Goal: Task Accomplishment & Management: Use online tool/utility

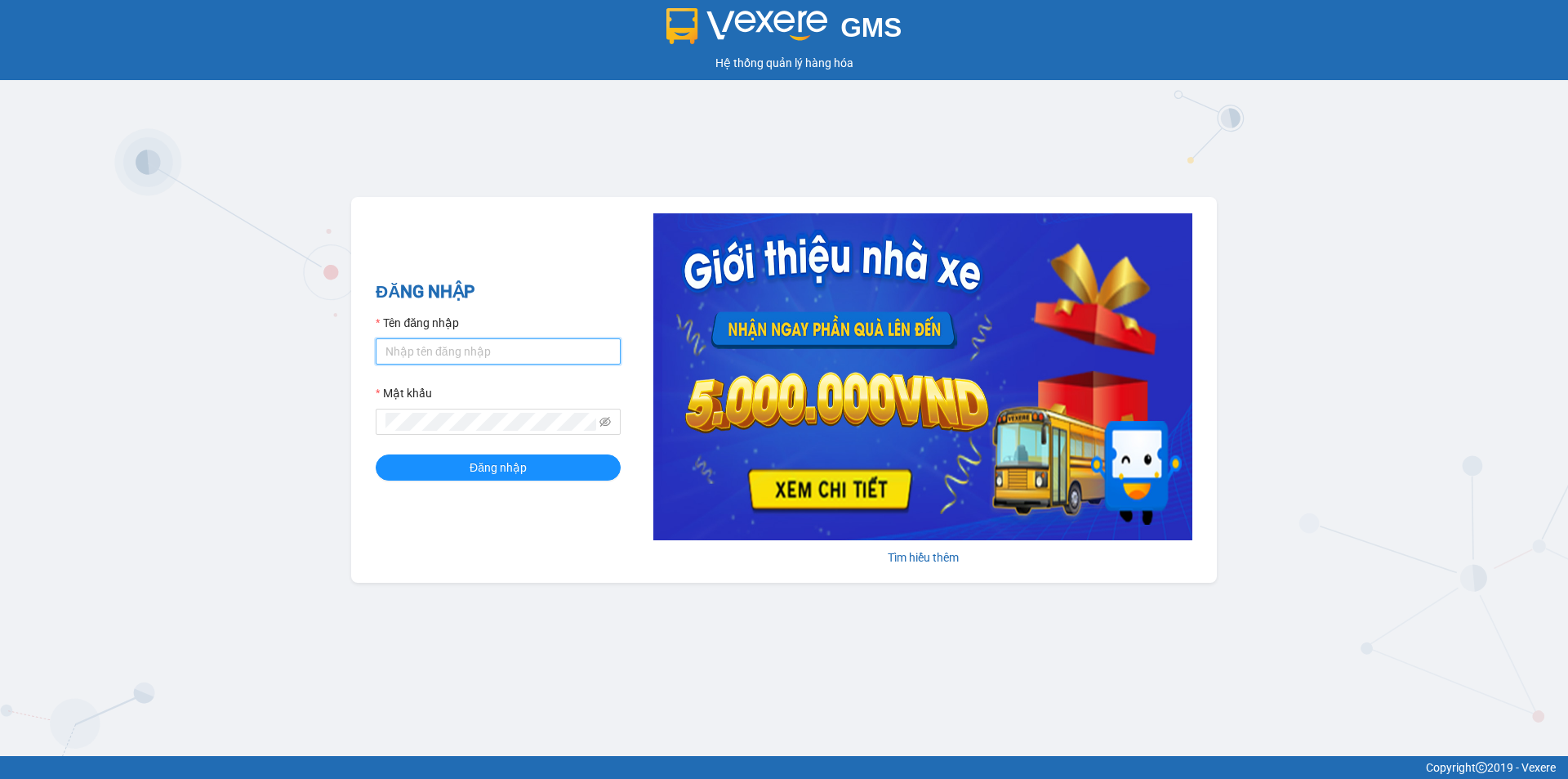
click at [387, 356] on input "Tên đăng nhập" at bounding box center [499, 351] width 245 height 26
type input "x"
type input "anhkha.namhailimo"
click at [501, 431] on span at bounding box center [499, 421] width 245 height 26
click at [376, 454] on button "Đăng nhập" at bounding box center [499, 467] width 245 height 26
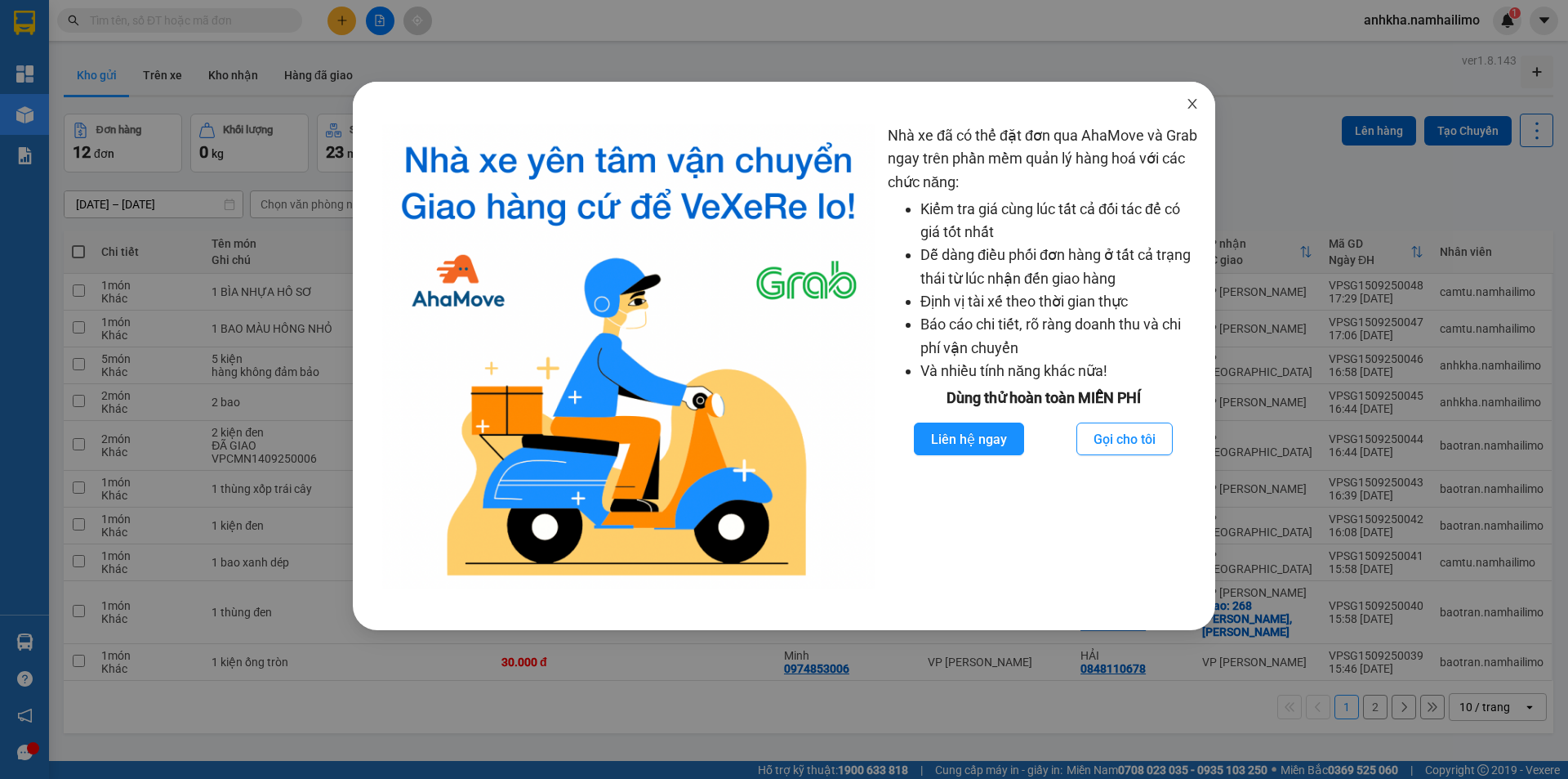
click at [1206, 99] on span "Close" at bounding box center [1192, 104] width 45 height 45
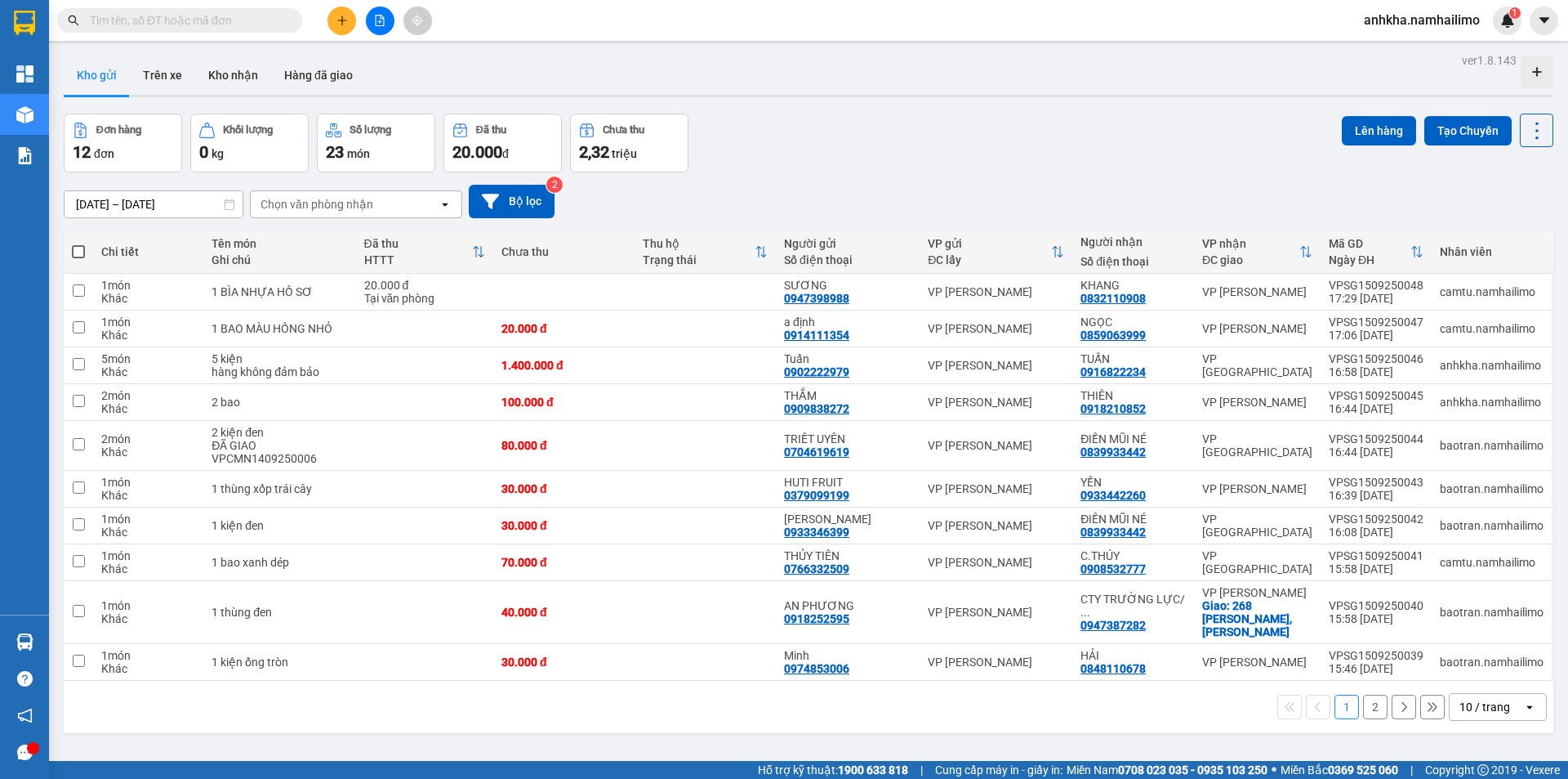
click at [189, 26] on input "text" at bounding box center [186, 20] width 193 height 18
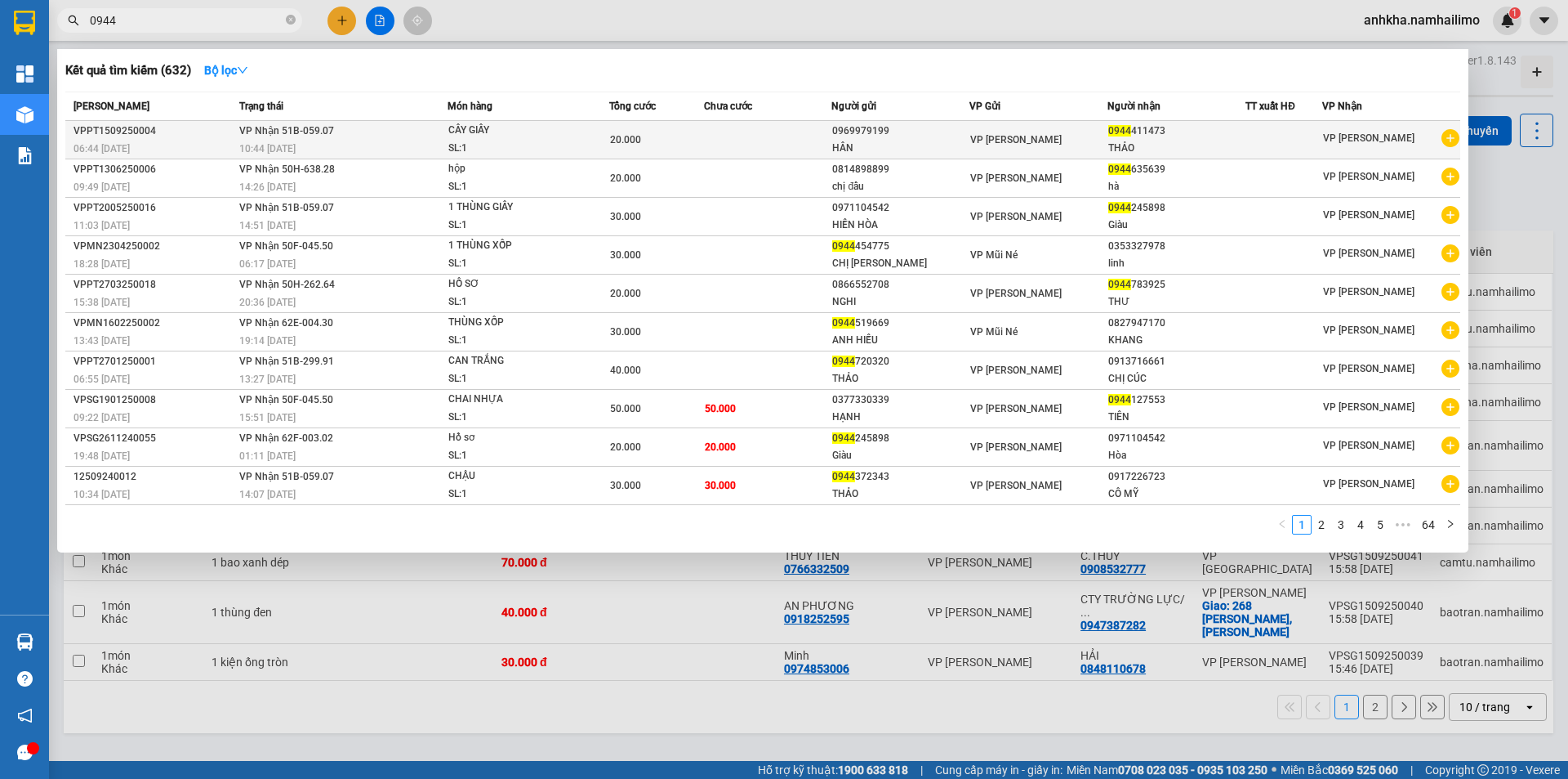
type input "0944"
click at [673, 130] on td "20.000" at bounding box center [657, 140] width 96 height 39
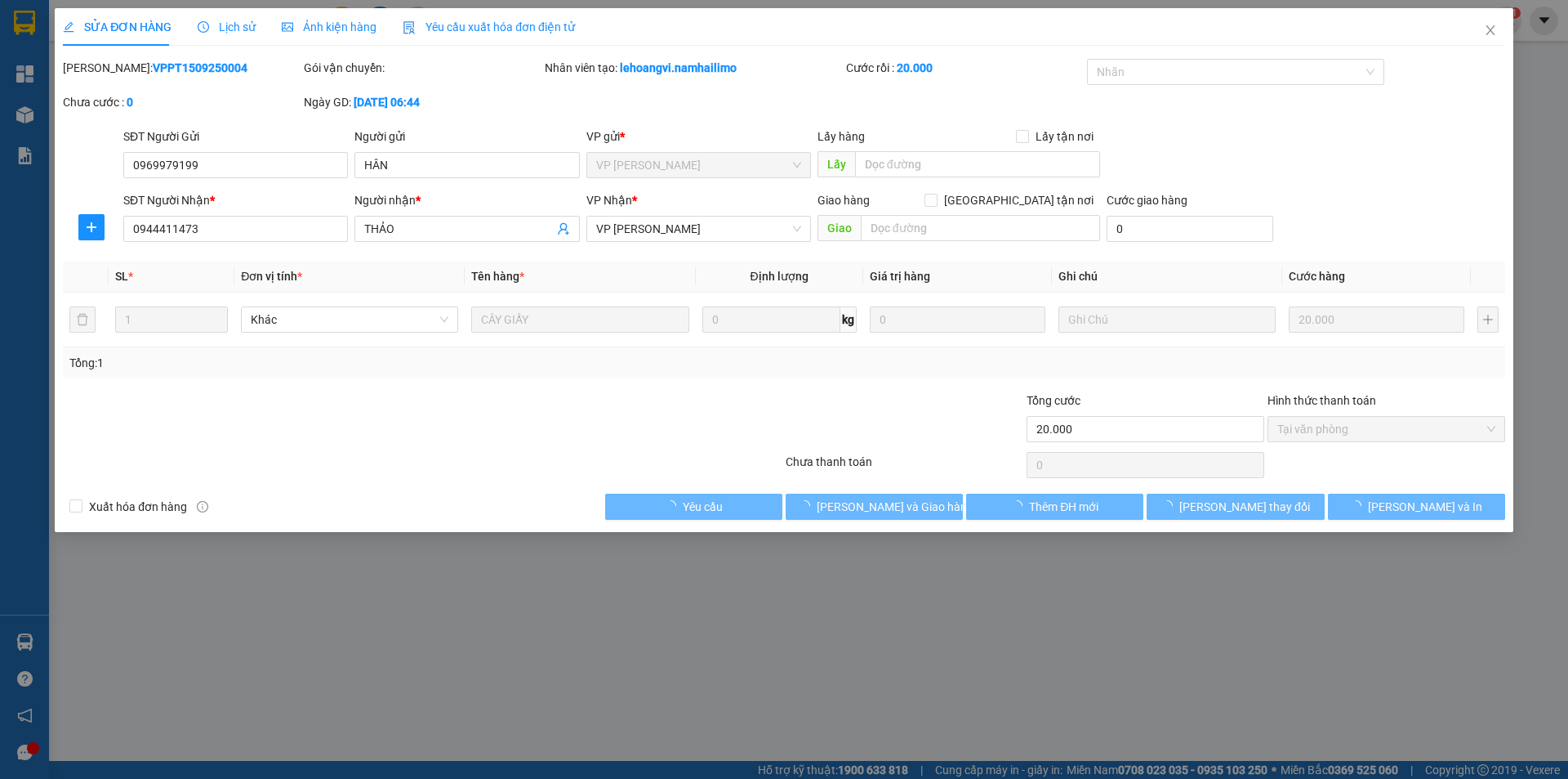
type input "0969979199"
type input "HÂN"
type input "0944411473"
type input "THẢO"
type input "20.000"
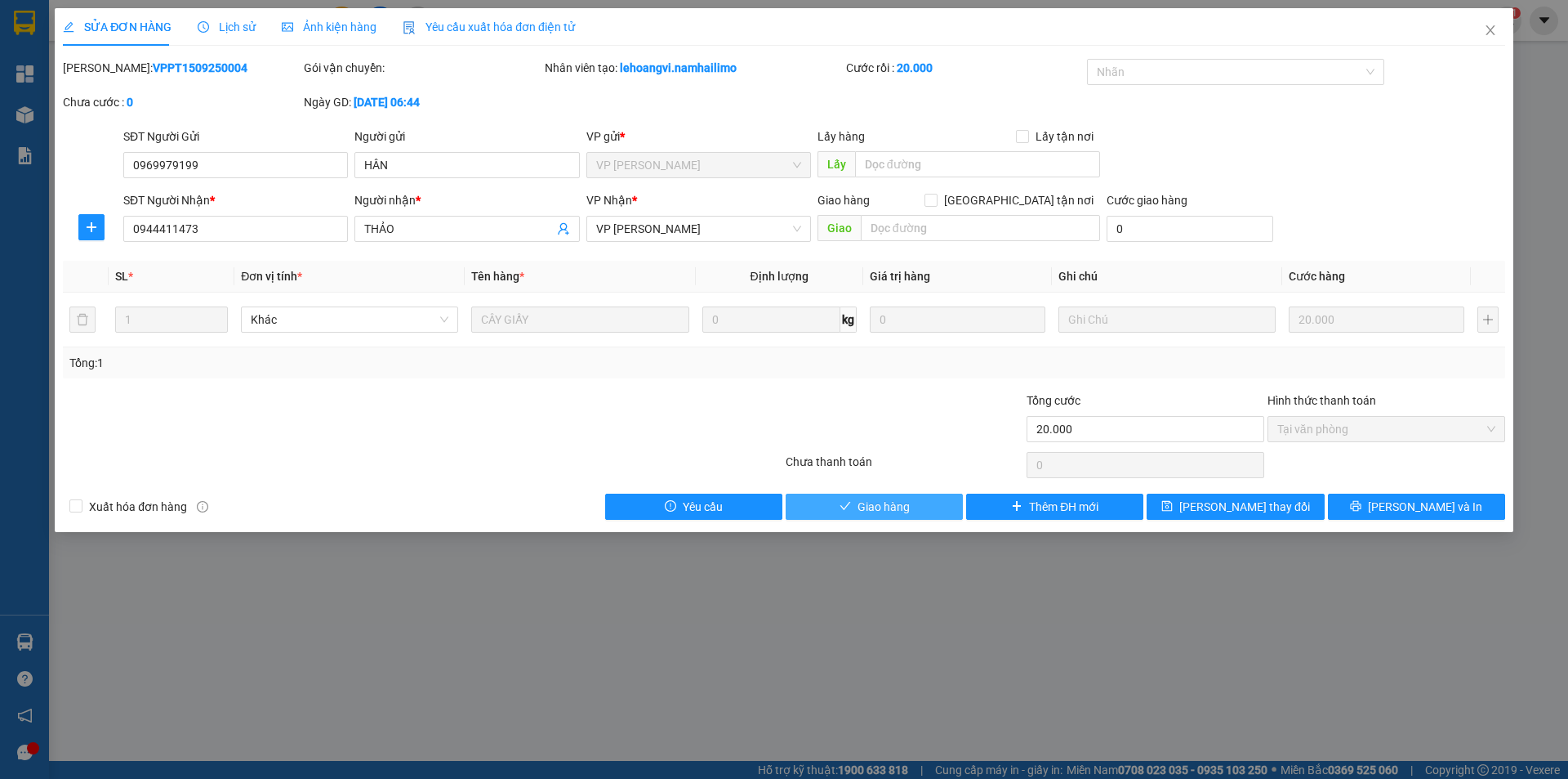
click at [913, 510] on button "Giao hàng" at bounding box center [873, 506] width 177 height 26
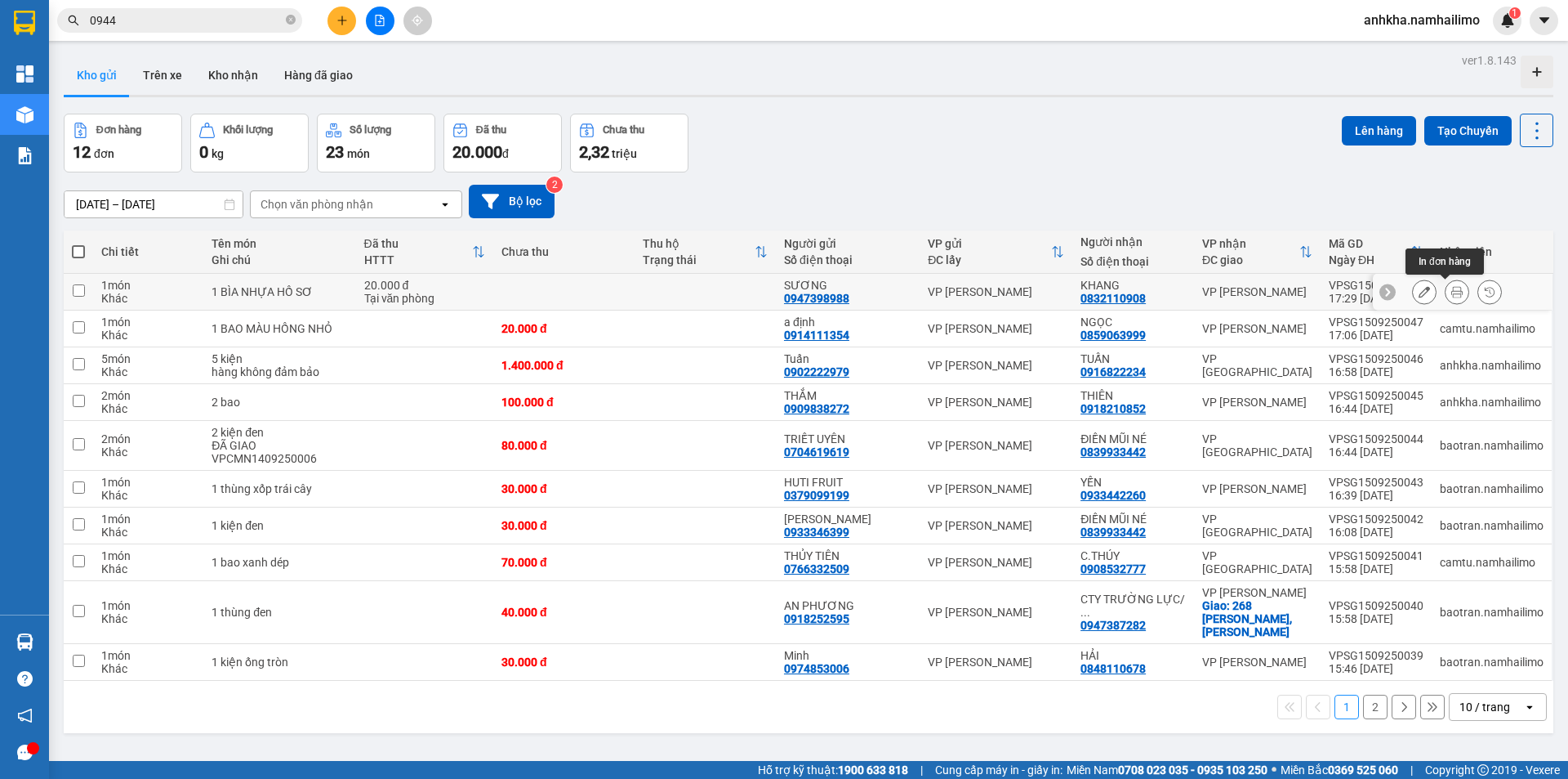
click at [1445, 301] on button at bounding box center [1457, 292] width 23 height 29
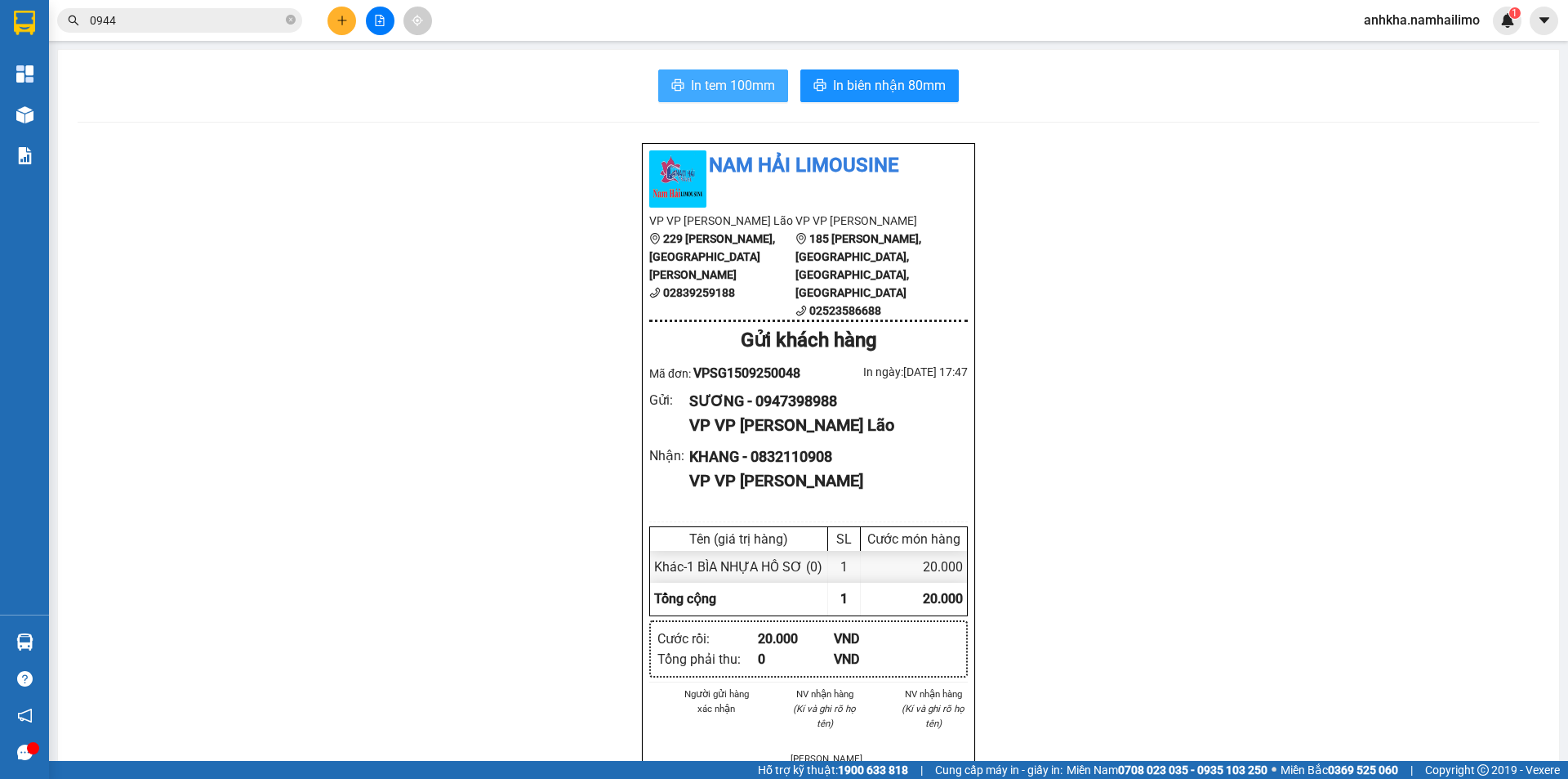
click at [730, 79] on span "In tem 100mm" at bounding box center [732, 85] width 84 height 20
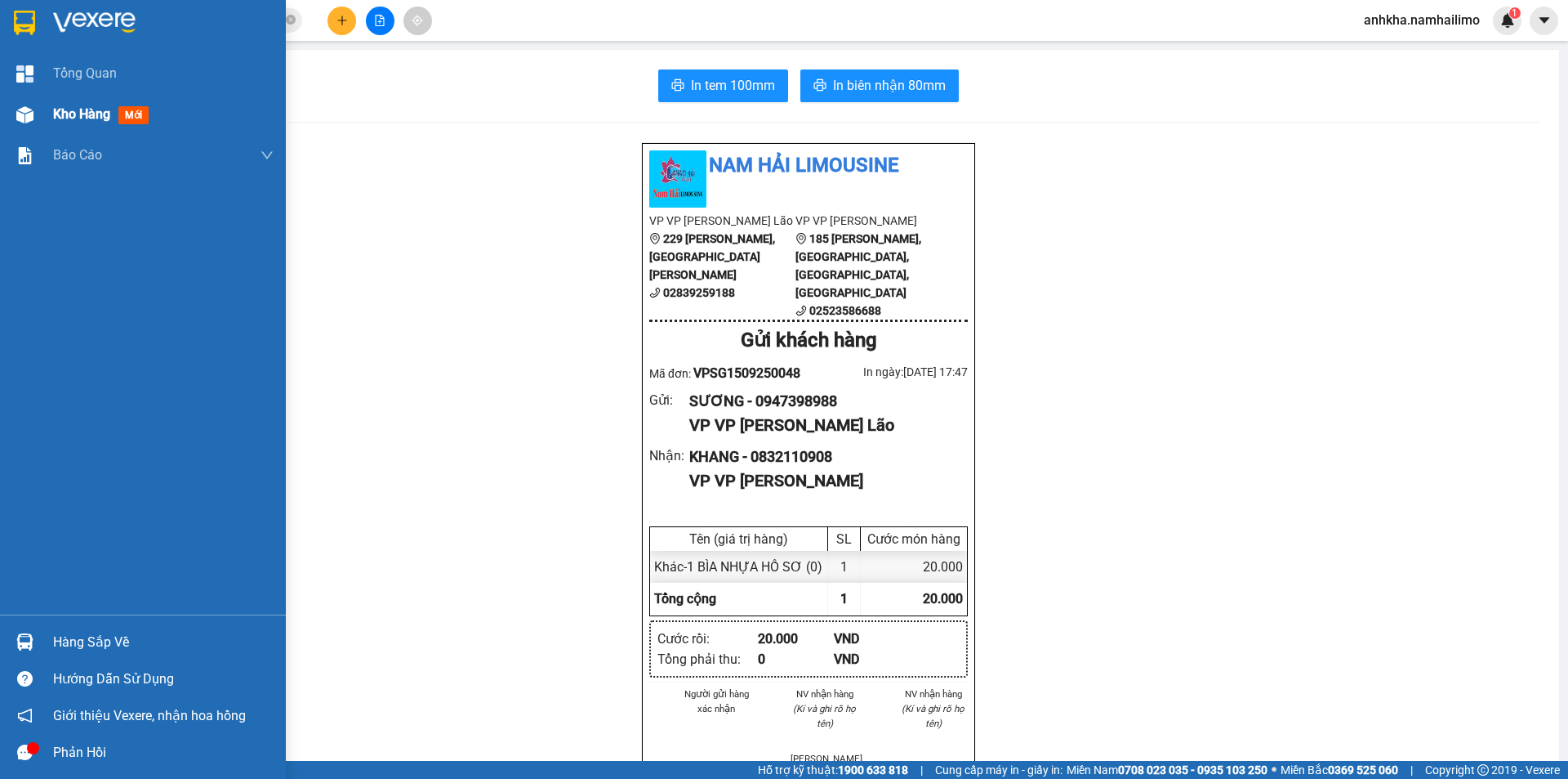
click at [84, 109] on span "Kho hàng" at bounding box center [81, 114] width 57 height 15
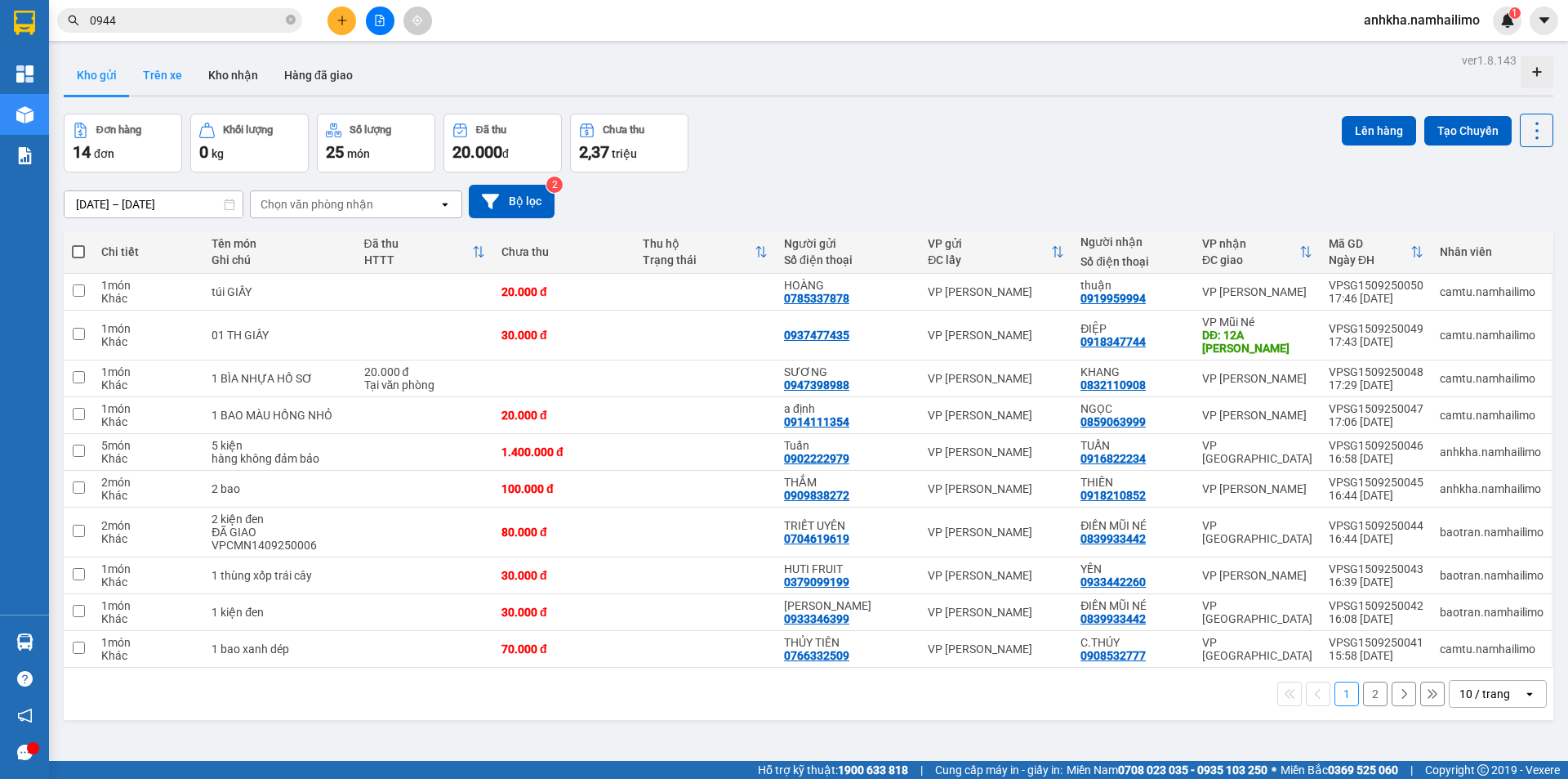
click at [138, 63] on button "Trên xe" at bounding box center [162, 74] width 66 height 40
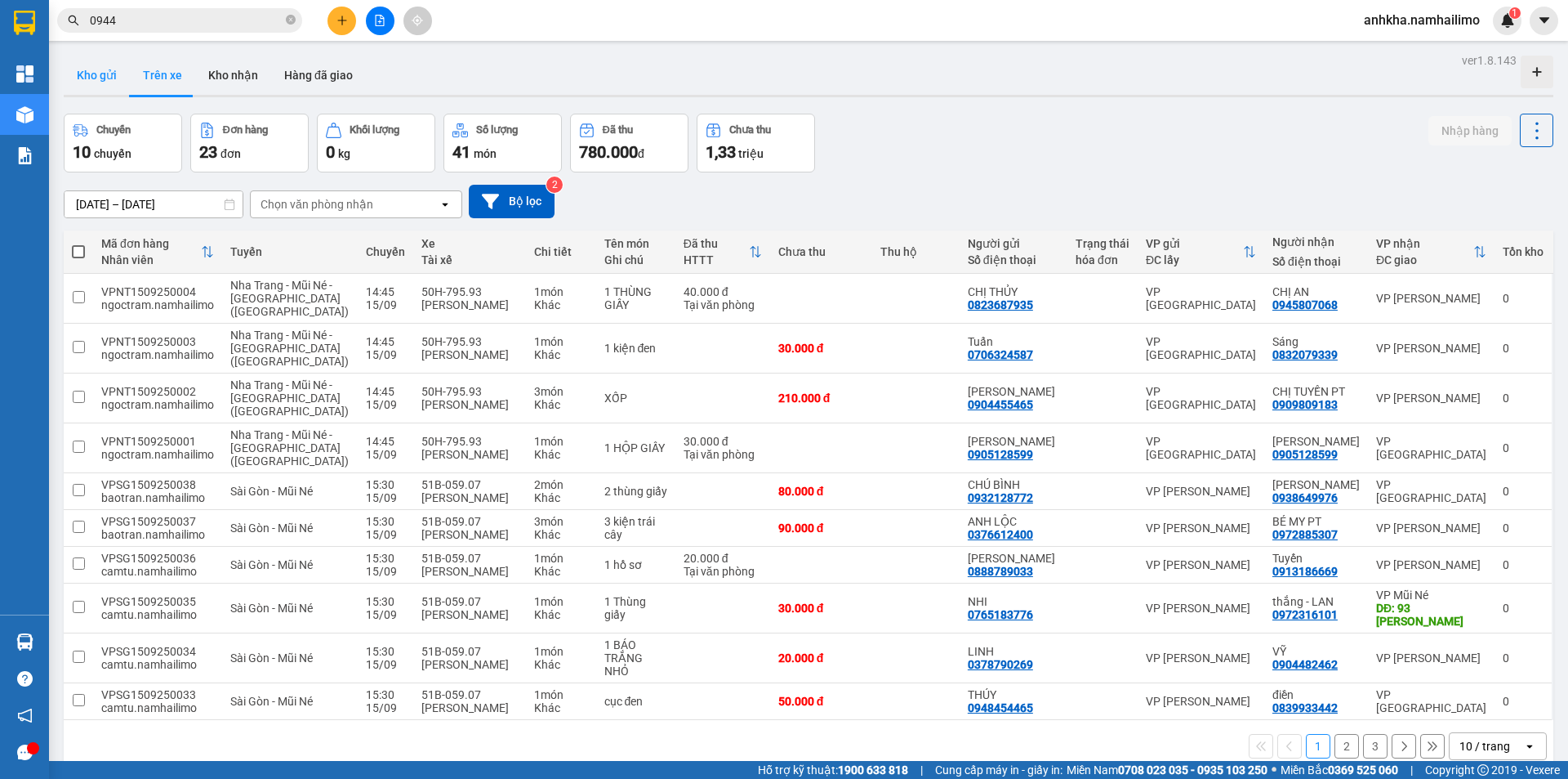
click at [71, 82] on button "Kho gửi" at bounding box center [97, 74] width 66 height 40
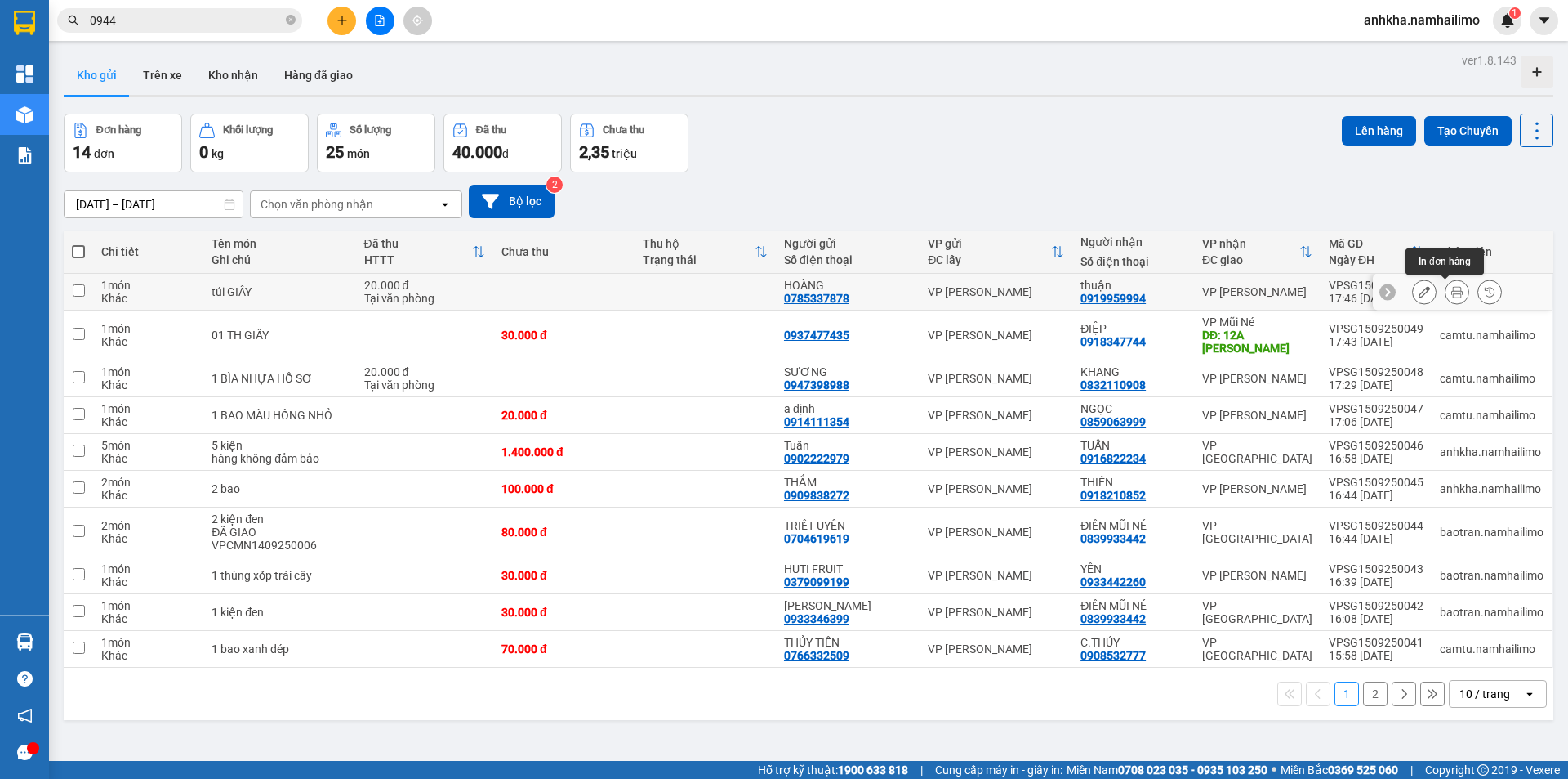
click at [1445, 288] on button at bounding box center [1457, 292] width 23 height 29
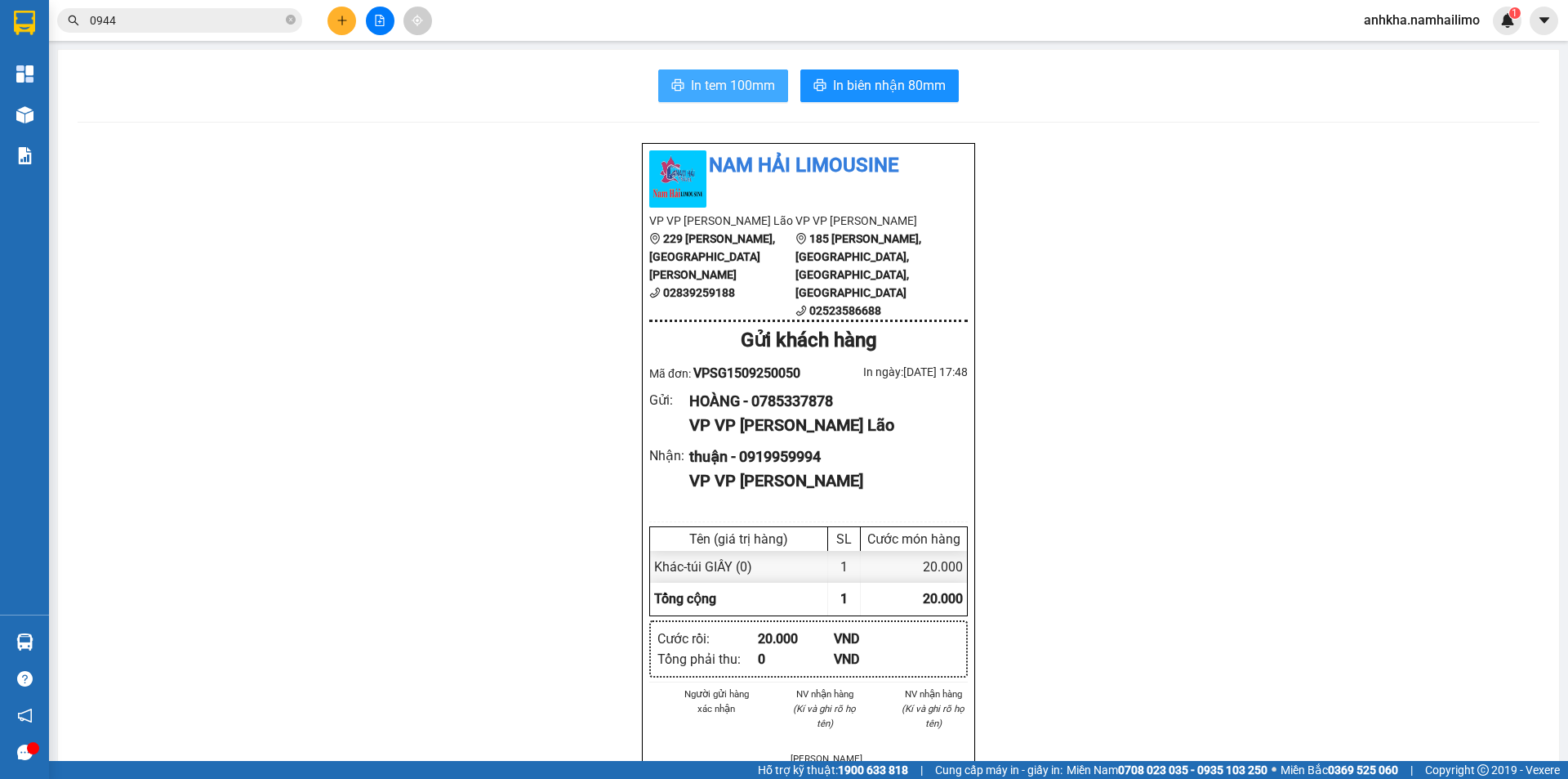
drag, startPoint x: 727, startPoint y: 86, endPoint x: 744, endPoint y: 101, distance: 22.7
click at [730, 87] on span "In tem 100mm" at bounding box center [732, 85] width 84 height 20
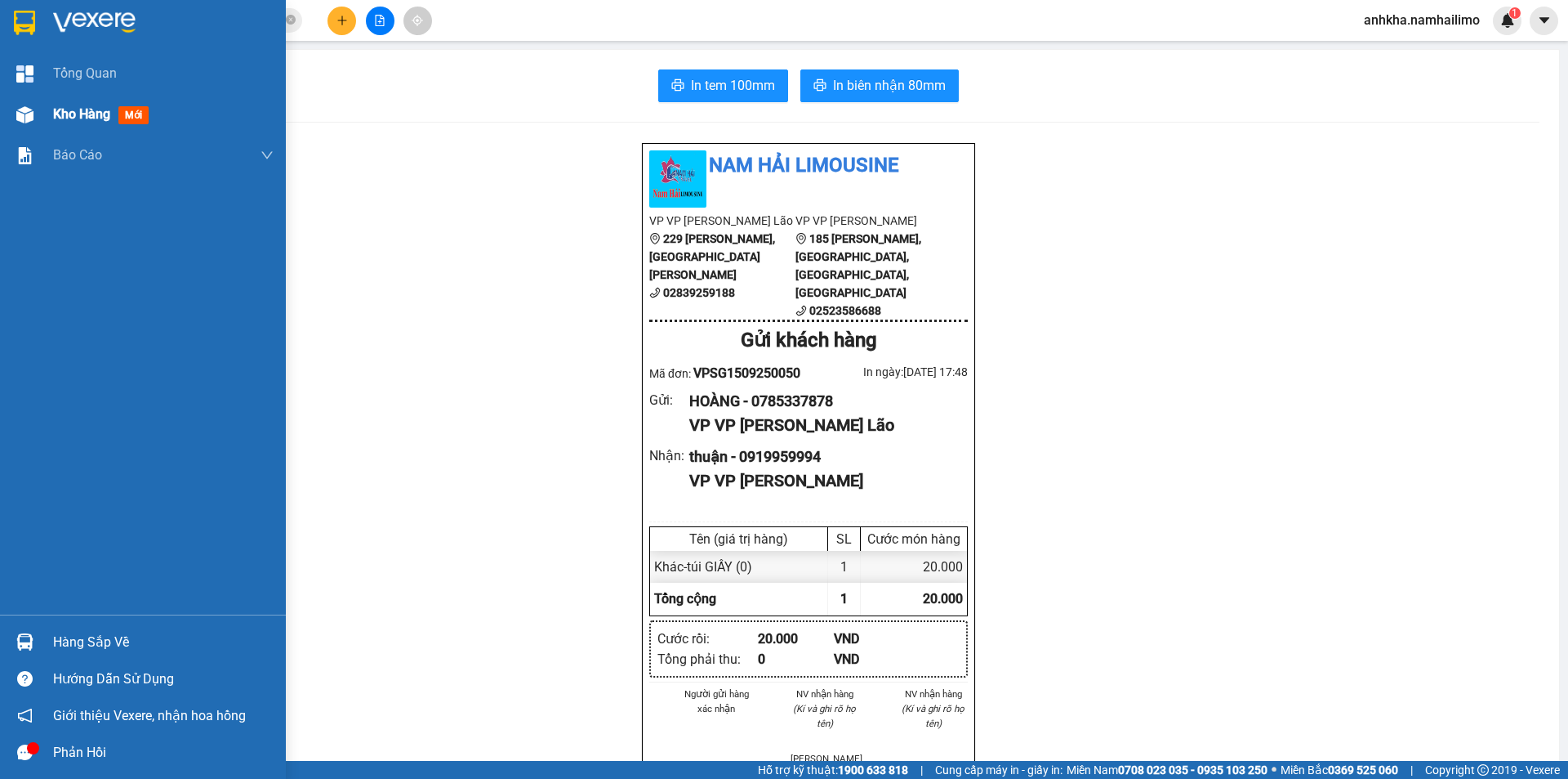
drag, startPoint x: 90, startPoint y: 104, endPoint x: 95, endPoint y: 66, distance: 38.3
click at [92, 101] on div "Kho hàng mới" at bounding box center [163, 114] width 220 height 41
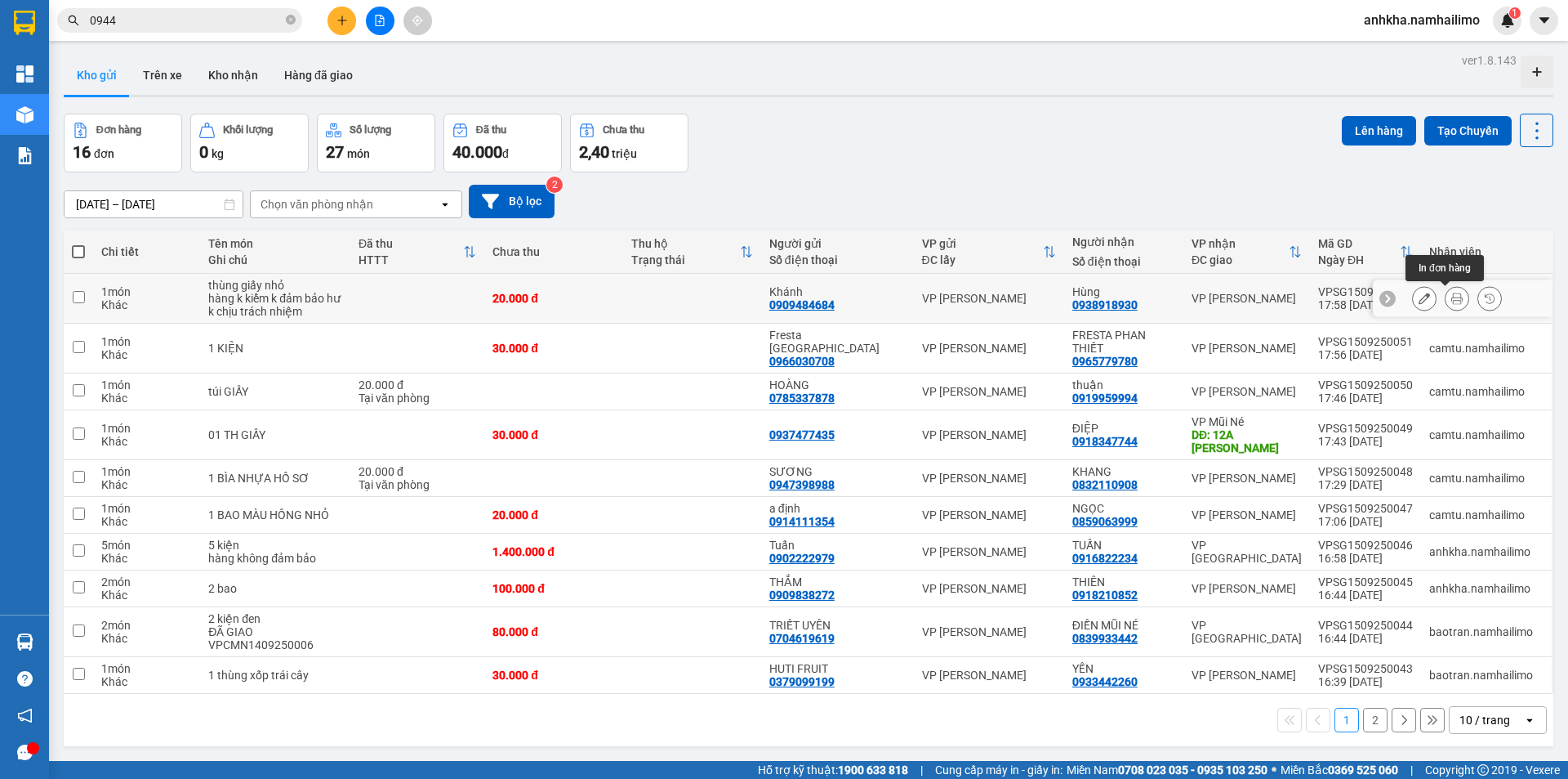
click at [1451, 297] on icon at bounding box center [1457, 299] width 12 height 12
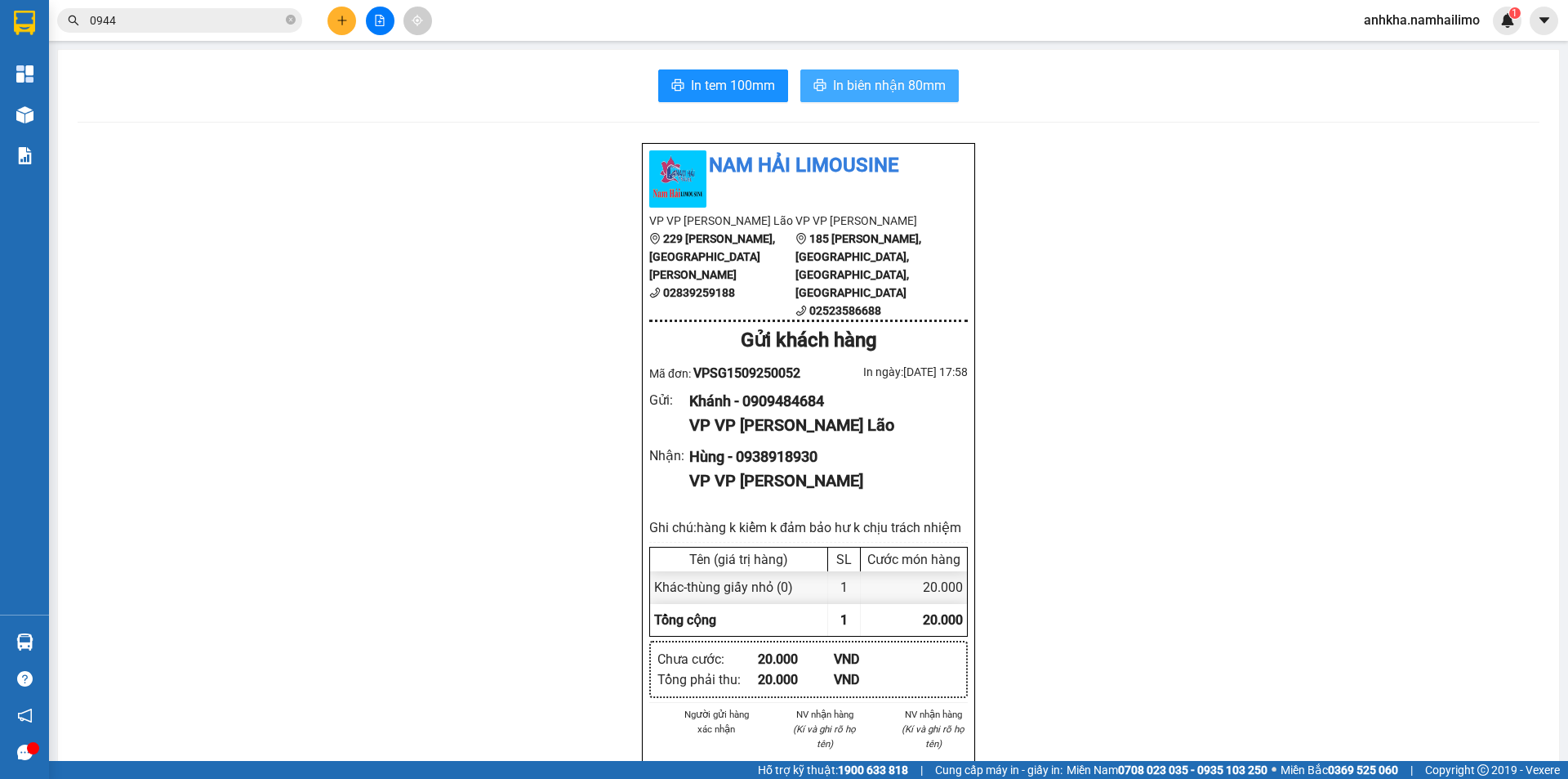
drag, startPoint x: 835, startPoint y: 89, endPoint x: 838, endPoint y: 76, distance: 13.3
click at [836, 89] on span "In biên nhận 80mm" at bounding box center [889, 85] width 113 height 20
click at [714, 89] on span "In tem 100mm" at bounding box center [732, 85] width 84 height 20
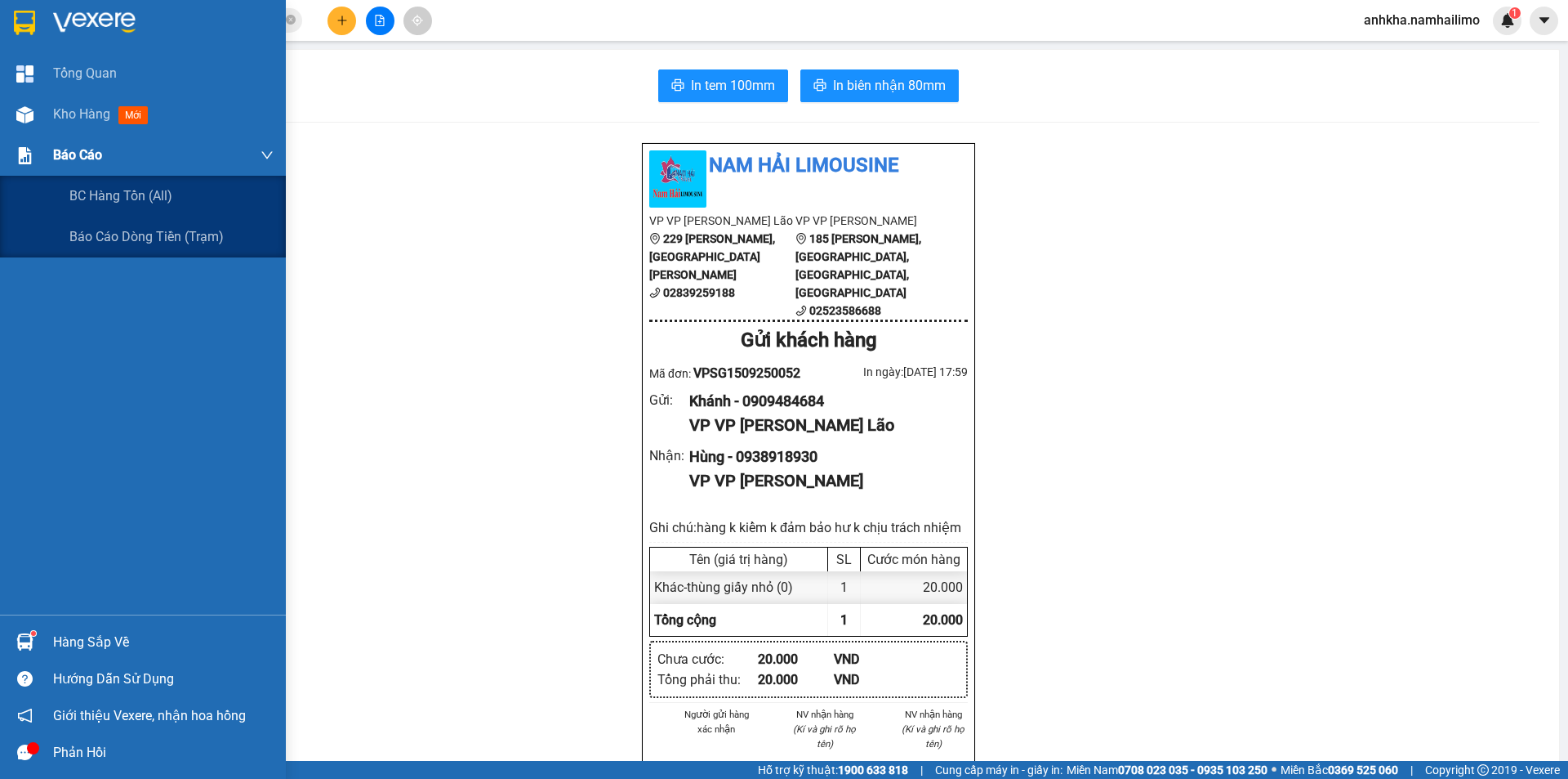
click at [105, 153] on div "Báo cáo" at bounding box center [163, 155] width 220 height 41
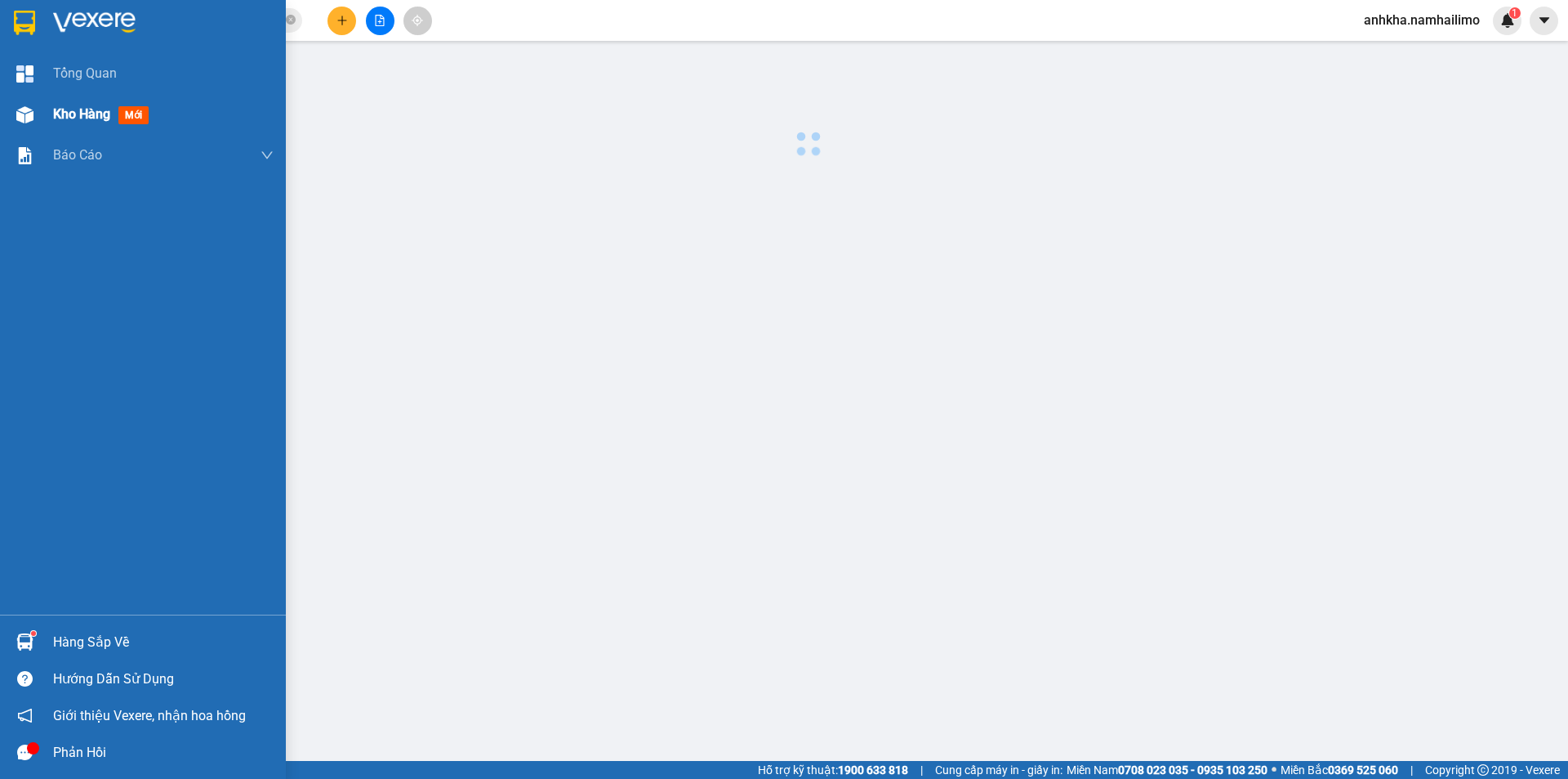
click at [90, 102] on div "Kho hàng mới" at bounding box center [163, 114] width 220 height 41
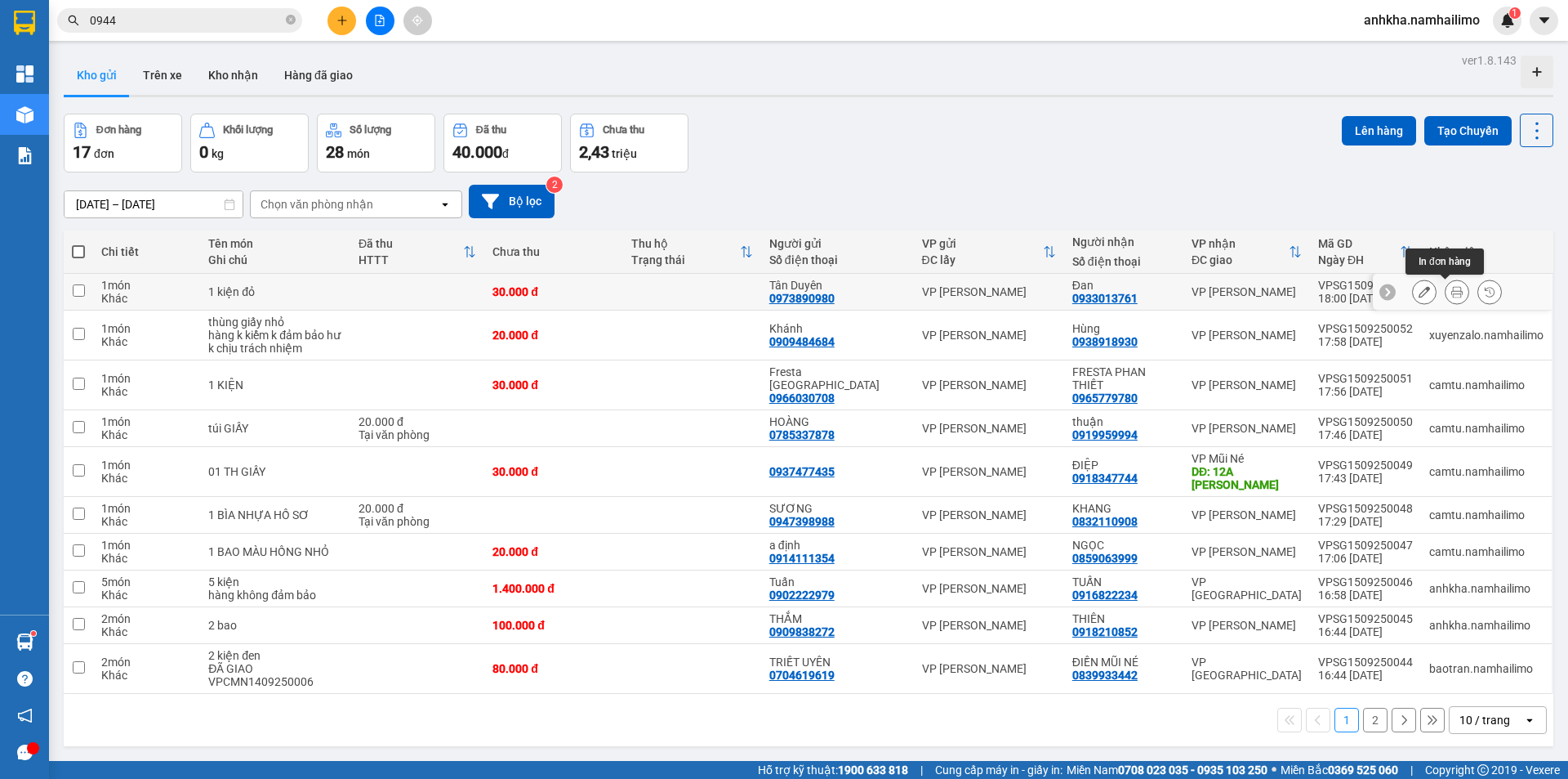
click at [1445, 297] on button at bounding box center [1457, 292] width 23 height 29
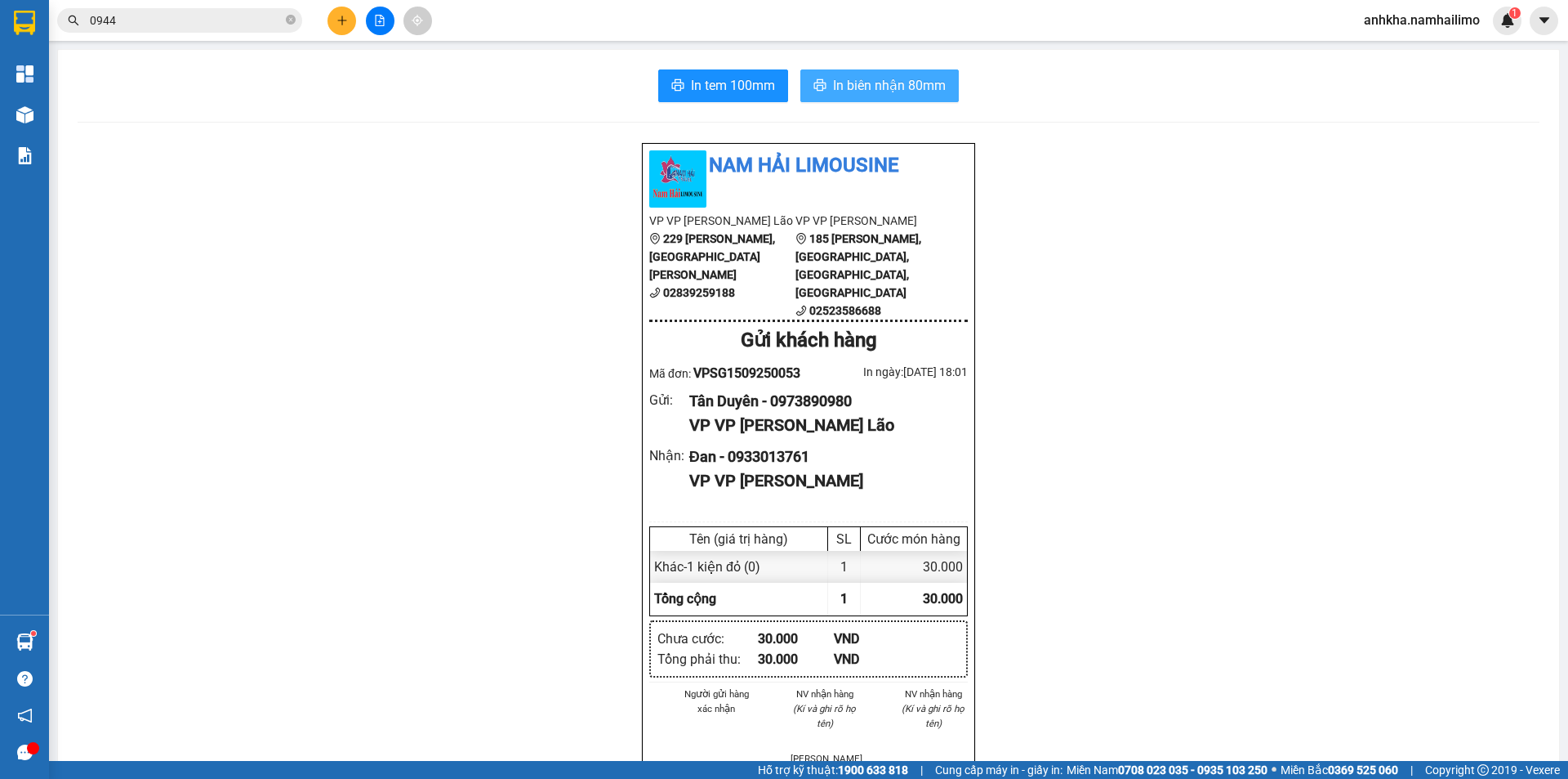
click at [882, 99] on button "In biên nhận 80mm" at bounding box center [880, 86] width 158 height 33
click at [718, 93] on span "In tem 100mm" at bounding box center [732, 85] width 84 height 20
